Goal: Task Accomplishment & Management: Complete application form

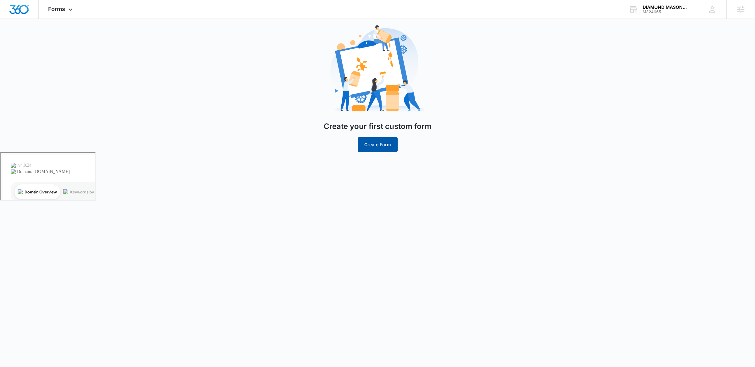
click at [382, 146] on button "Create Form" at bounding box center [378, 144] width 40 height 15
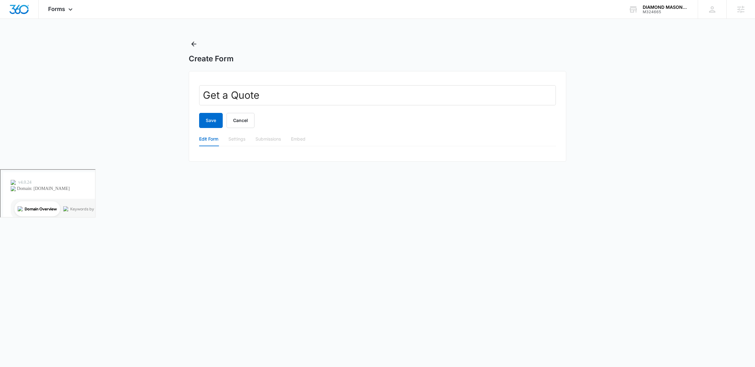
type input "Get a Quote"
click at [199, 113] on button "Save" at bounding box center [211, 120] width 24 height 15
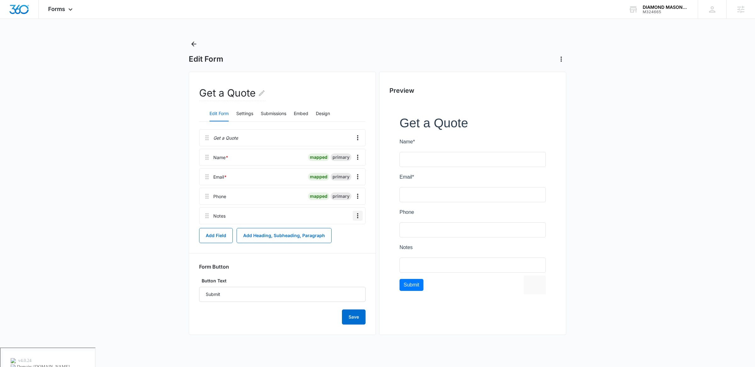
click at [353, 211] on button "Overflow Menu" at bounding box center [358, 216] width 10 height 10
click at [345, 230] on button "Edit" at bounding box center [345, 233] width 36 height 9
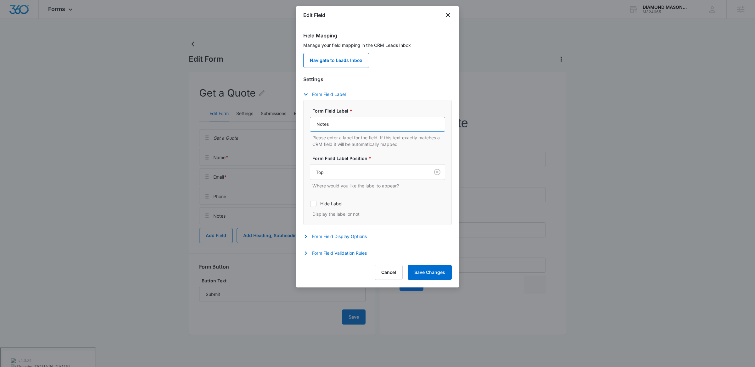
click at [363, 126] on input "Notes" at bounding box center [377, 124] width 135 height 15
type input "How can we help?"
click at [416, 273] on button "Save Changes" at bounding box center [430, 272] width 44 height 15
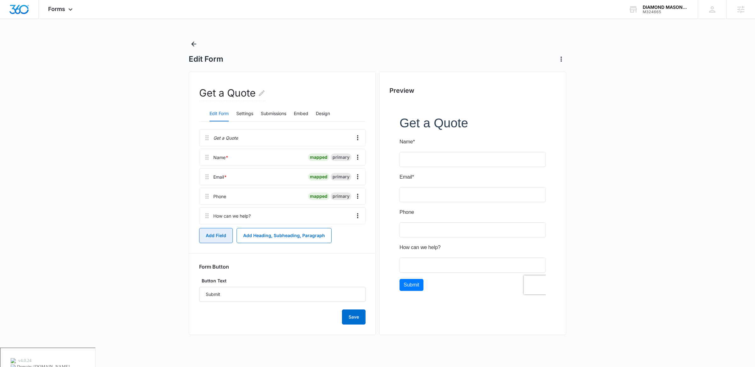
click at [224, 233] on button "Add Field" at bounding box center [216, 235] width 34 height 15
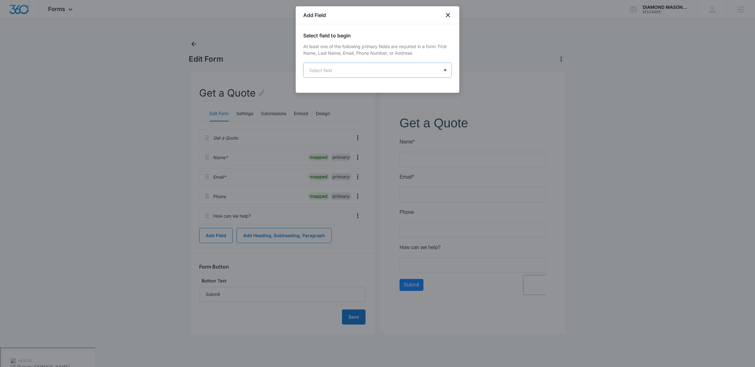
click at [341, 66] on body "Forms Apps Reputation Websites Forms CRM Email Social Payments POS Content Ads …" at bounding box center [377, 199] width 755 height 398
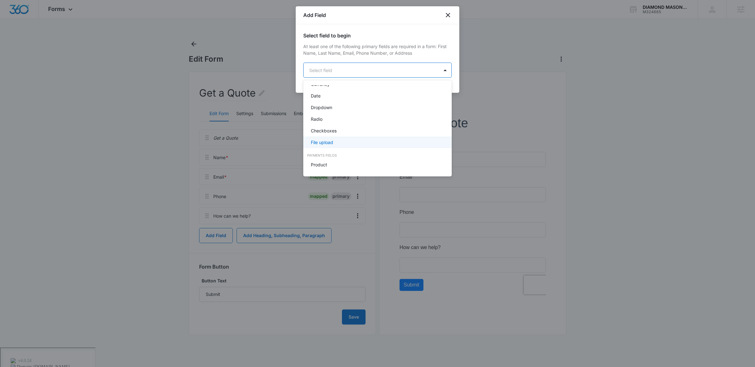
scroll to position [125, 0]
click at [338, 117] on div "Dropdown" at bounding box center [377, 115] width 132 height 7
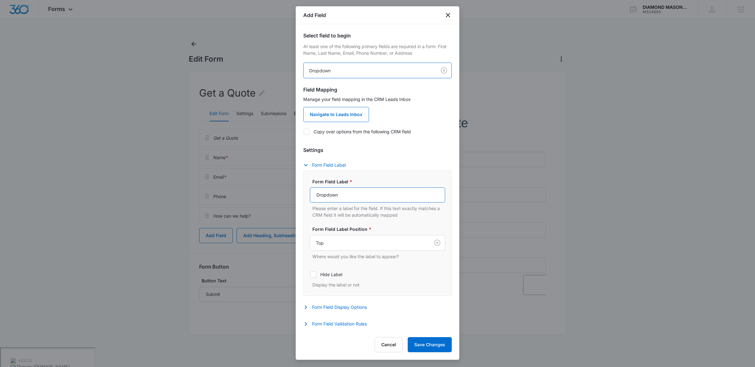
click at [364, 202] on input "Dropdown" at bounding box center [377, 195] width 135 height 15
paste input "May we add you to our mailing list?*"
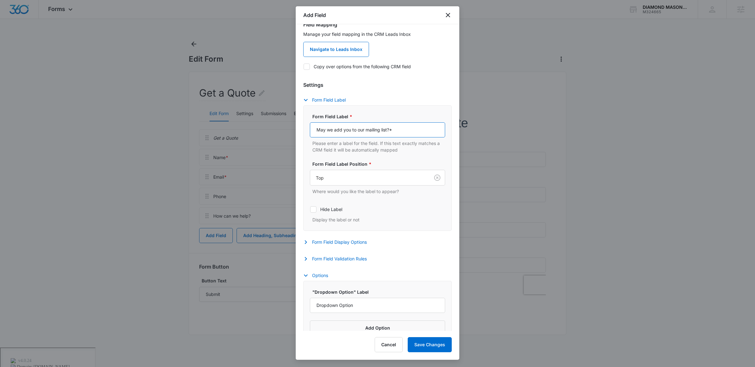
scroll to position [79, 0]
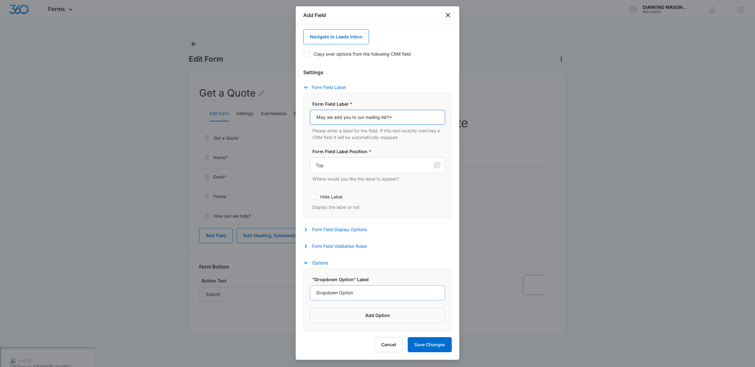
type input "May we add you to our mailing list?*"
click at [375, 299] on input "Dropdown Option" at bounding box center [377, 293] width 135 height 15
click at [374, 316] on button "Add Option" at bounding box center [377, 315] width 135 height 15
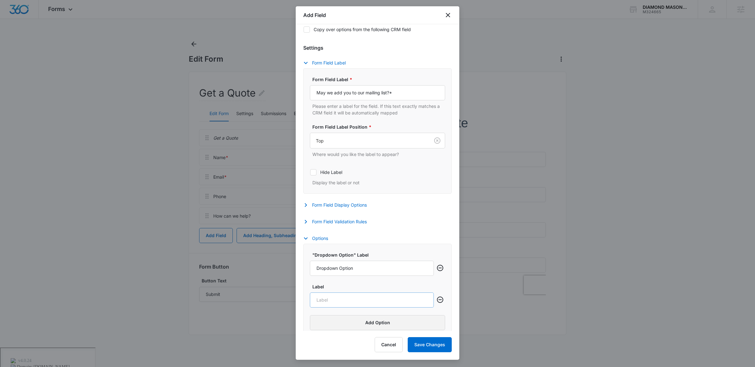
scroll to position [111, 0]
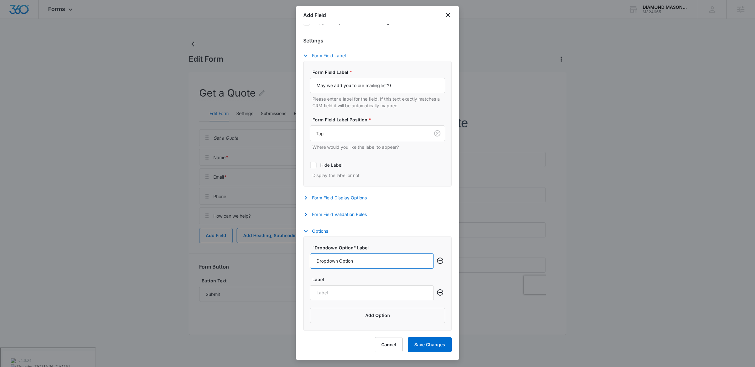
click at [369, 263] on input "Dropdown Option" at bounding box center [372, 261] width 124 height 15
type input "Yes"
type input "No"
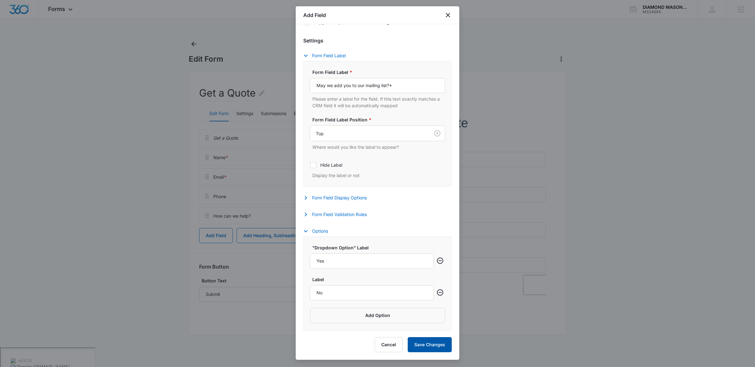
click at [423, 339] on button "Save Changes" at bounding box center [430, 344] width 44 height 15
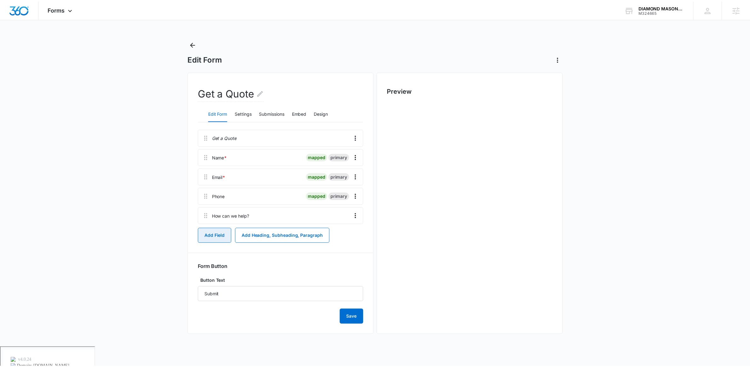
scroll to position [0, 0]
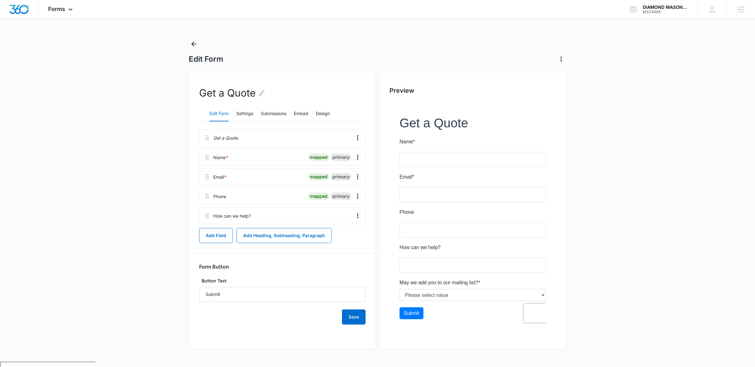
click at [450, 295] on div at bounding box center [473, 220] width 167 height 237
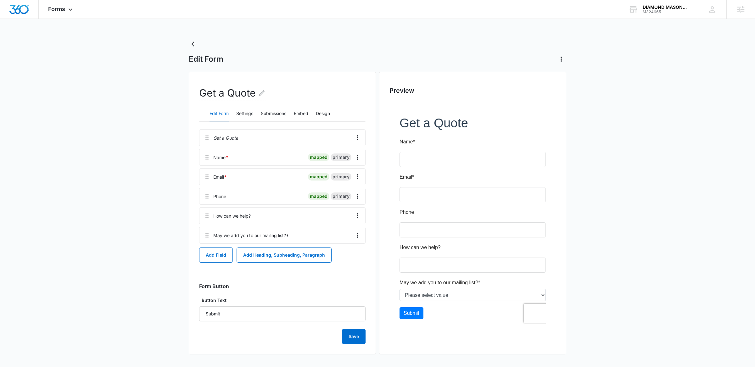
click at [459, 292] on div at bounding box center [473, 220] width 167 height 237
click at [546, 296] on div at bounding box center [473, 220] width 167 height 237
click at [327, 121] on button "Design" at bounding box center [323, 113] width 14 height 15
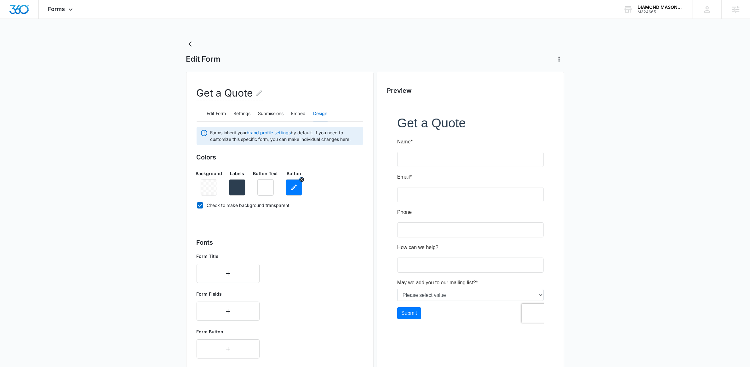
click at [293, 193] on button "button" at bounding box center [294, 187] width 16 height 16
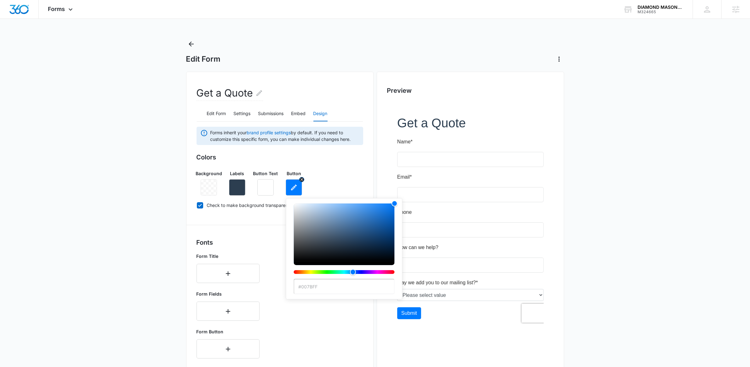
click at [293, 193] on button "button" at bounding box center [294, 187] width 16 height 16
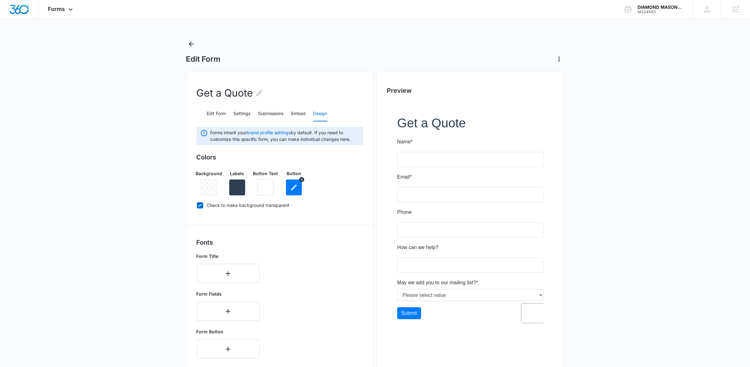
click at [294, 184] on icon "button" at bounding box center [294, 188] width 8 height 8
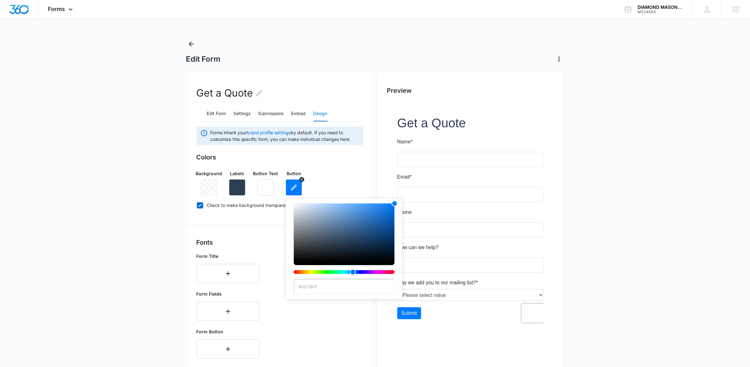
type input "#b3312e"
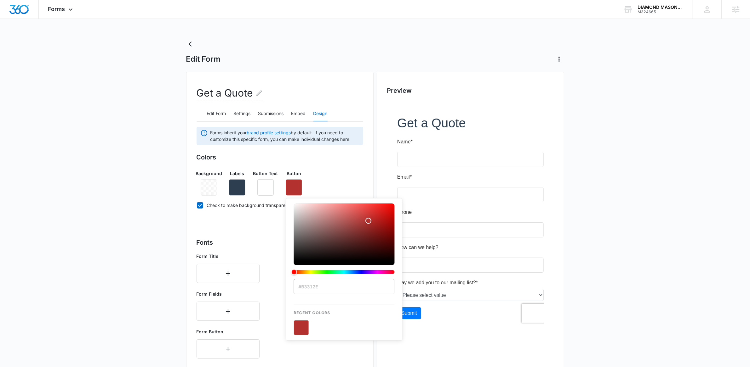
click at [360, 163] on div "Colors Background Labels Button Text Button #b3312e Recent Colors Check to make…" at bounding box center [279, 183] width 167 height 60
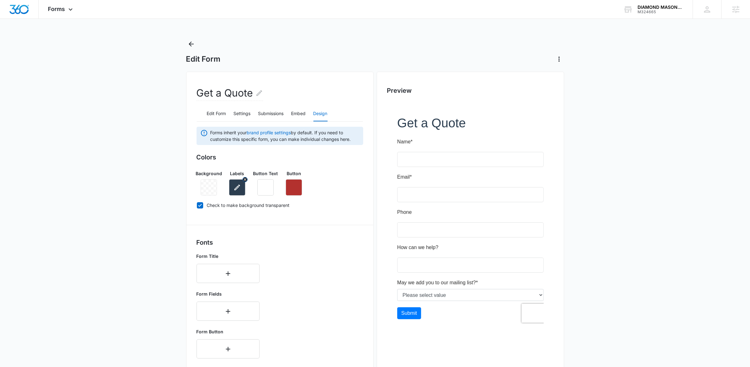
click at [238, 188] on icon "button" at bounding box center [237, 188] width 8 height 8
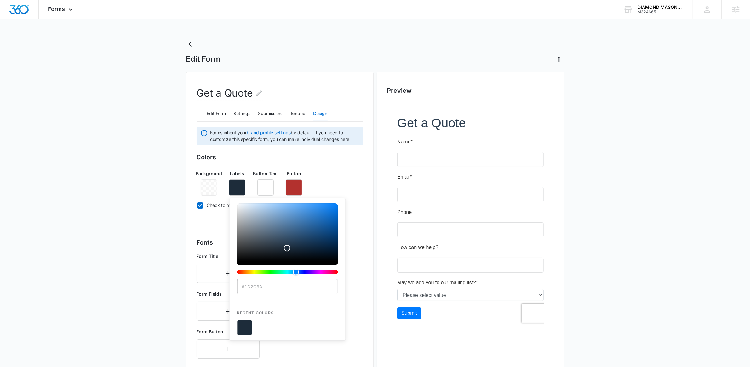
drag, startPoint x: 287, startPoint y: 243, endPoint x: 287, endPoint y: 249, distance: 5.7
click at [287, 249] on div "Color" at bounding box center [287, 233] width 101 height 58
click at [286, 283] on input "#1d2c3a" at bounding box center [287, 286] width 101 height 15
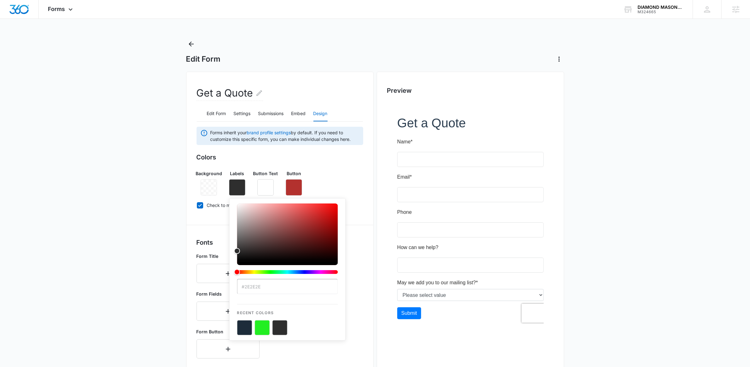
type input "#2e2e2e"
click at [341, 239] on div "#2e2e2e Recent Colors" at bounding box center [287, 269] width 116 height 143
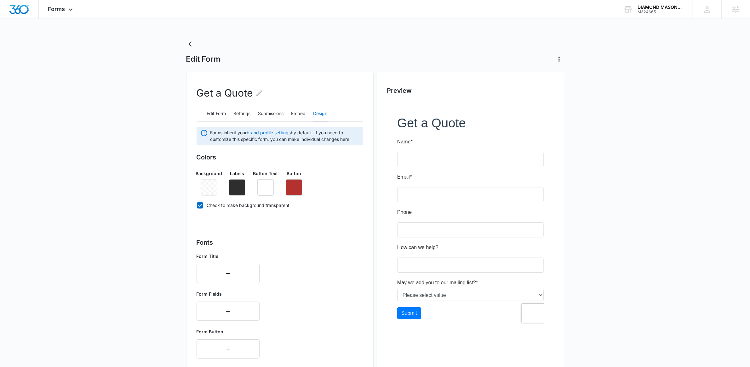
click at [336, 184] on div "Background Labels Button Text Button" at bounding box center [279, 180] width 167 height 31
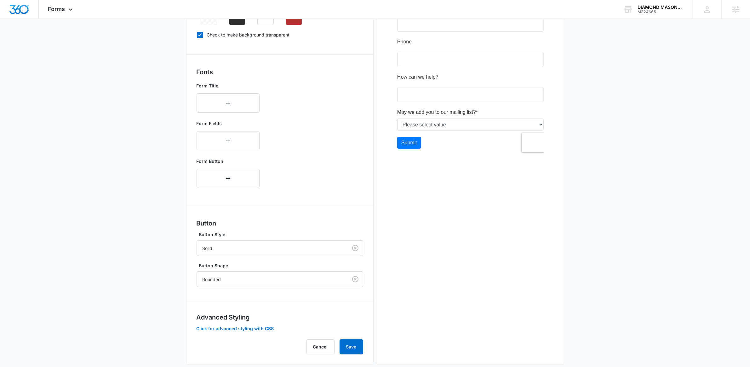
scroll to position [181, 0]
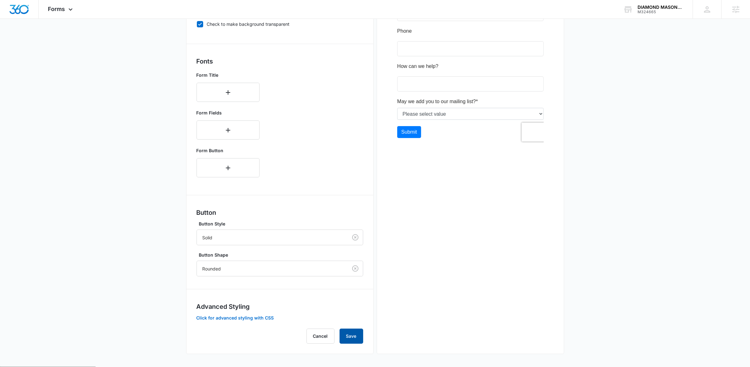
click at [352, 337] on button "Save" at bounding box center [351, 336] width 24 height 15
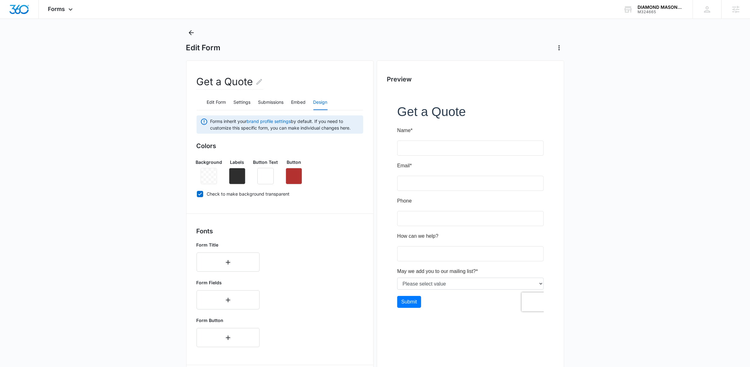
scroll to position [0, 0]
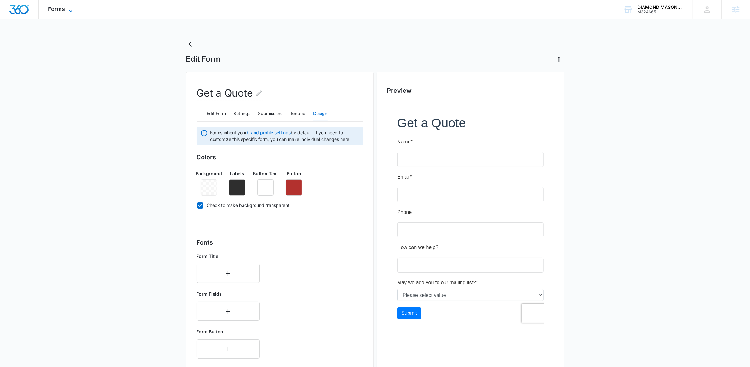
click at [74, 11] on icon at bounding box center [71, 11] width 8 height 8
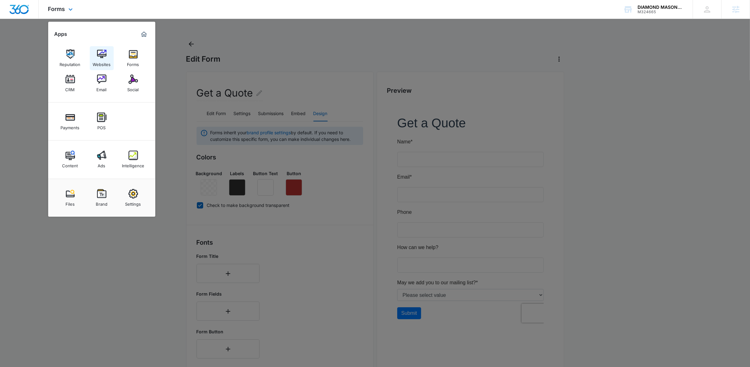
click at [111, 59] on link "Websites" at bounding box center [102, 58] width 24 height 24
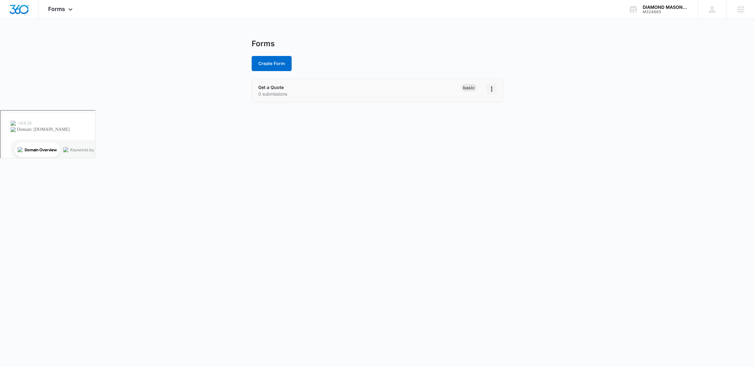
click at [491, 91] on icon "Overflow Menu" at bounding box center [492, 89] width 8 height 8
drag, startPoint x: 312, startPoint y: 113, endPoint x: 295, endPoint y: 99, distance: 21.5
click at [311, 112] on body "Forms Apps Reputation Websites Forms CRM Email Social Payments POS Content Ads …" at bounding box center [377, 183] width 755 height 367
click at [275, 89] on link "Get a Quote" at bounding box center [270, 87] width 25 height 5
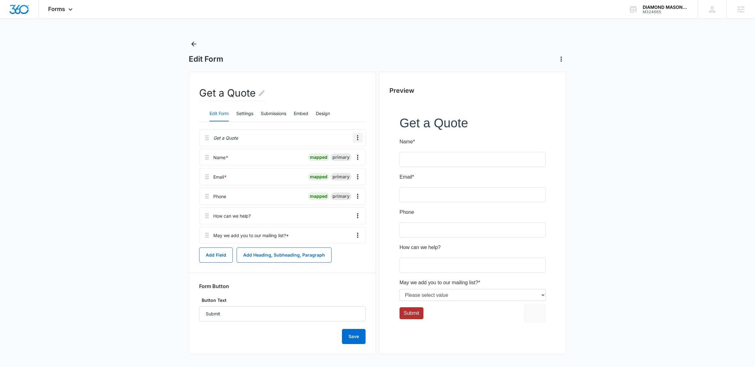
click at [358, 137] on icon "Overflow Menu" at bounding box center [358, 138] width 8 height 8
click at [348, 161] on button "Delete" at bounding box center [345, 165] width 36 height 9
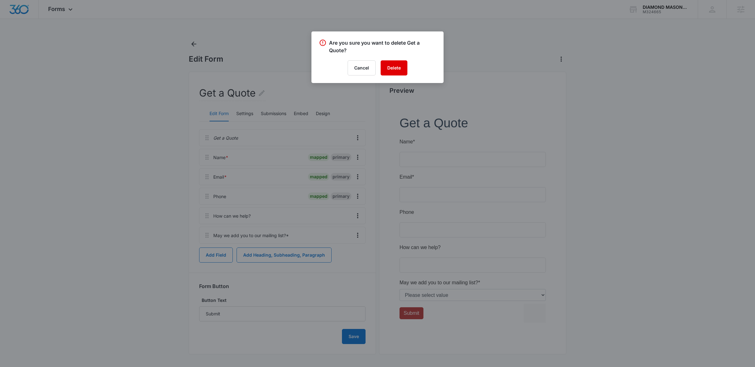
click at [391, 72] on button "Delete" at bounding box center [394, 67] width 27 height 15
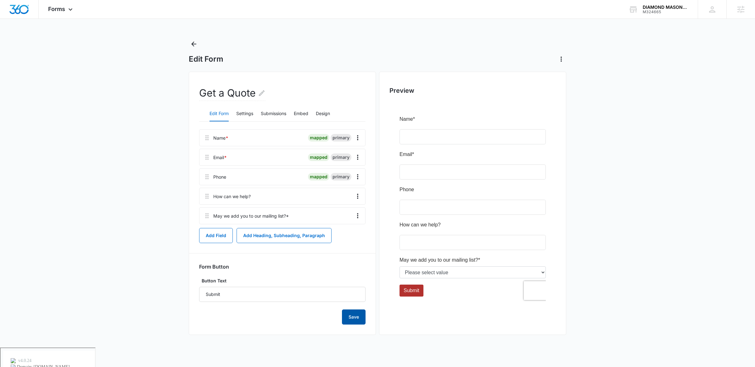
click at [354, 322] on button "Save" at bounding box center [354, 317] width 24 height 15
click at [350, 321] on button "Save" at bounding box center [354, 317] width 24 height 15
click at [67, 9] on icon at bounding box center [71, 11] width 8 height 8
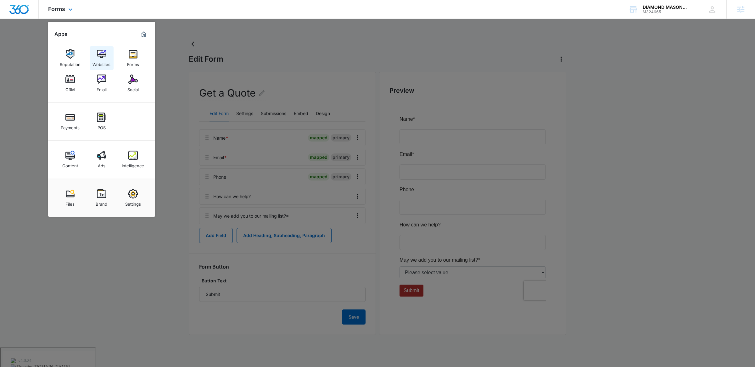
click at [95, 54] on link "Websites" at bounding box center [102, 58] width 24 height 24
